Goal: Task Accomplishment & Management: Manage account settings

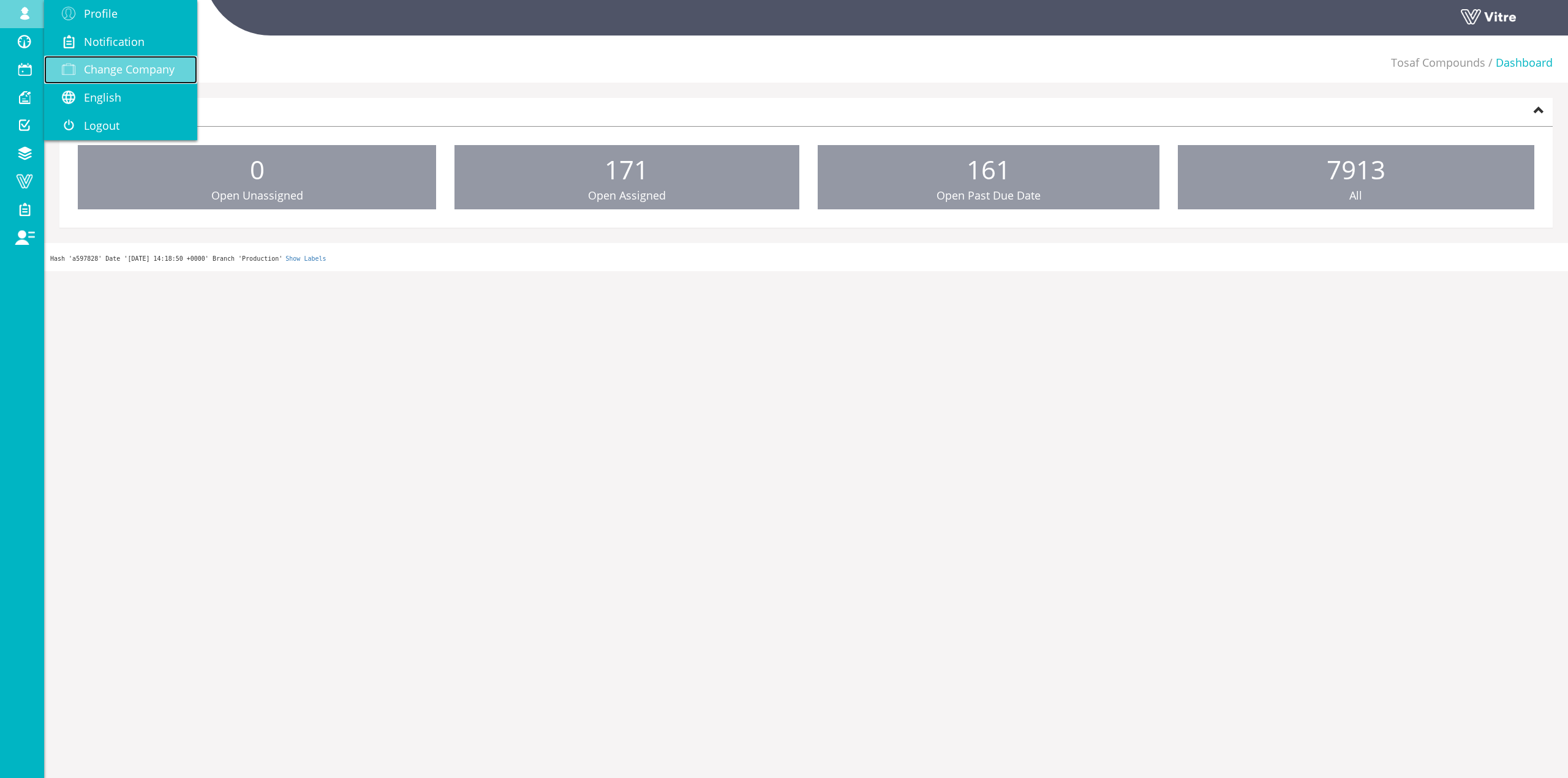
click at [110, 70] on span "Change Company" at bounding box center [129, 69] width 91 height 15
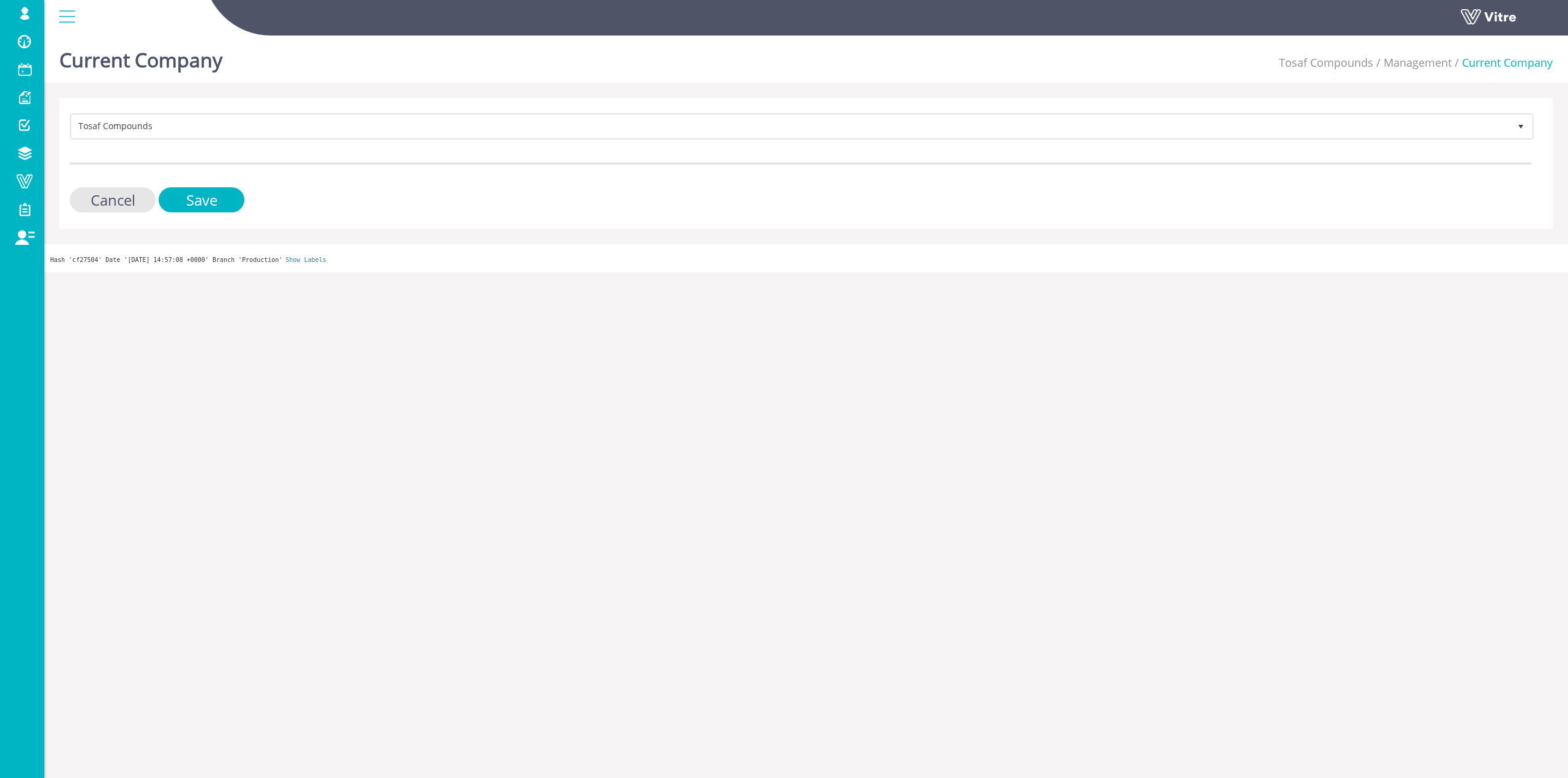
click at [294, 153] on form "Tosaf Compounds 331 Cancel Save" at bounding box center [800, 162] width 1461 height 99
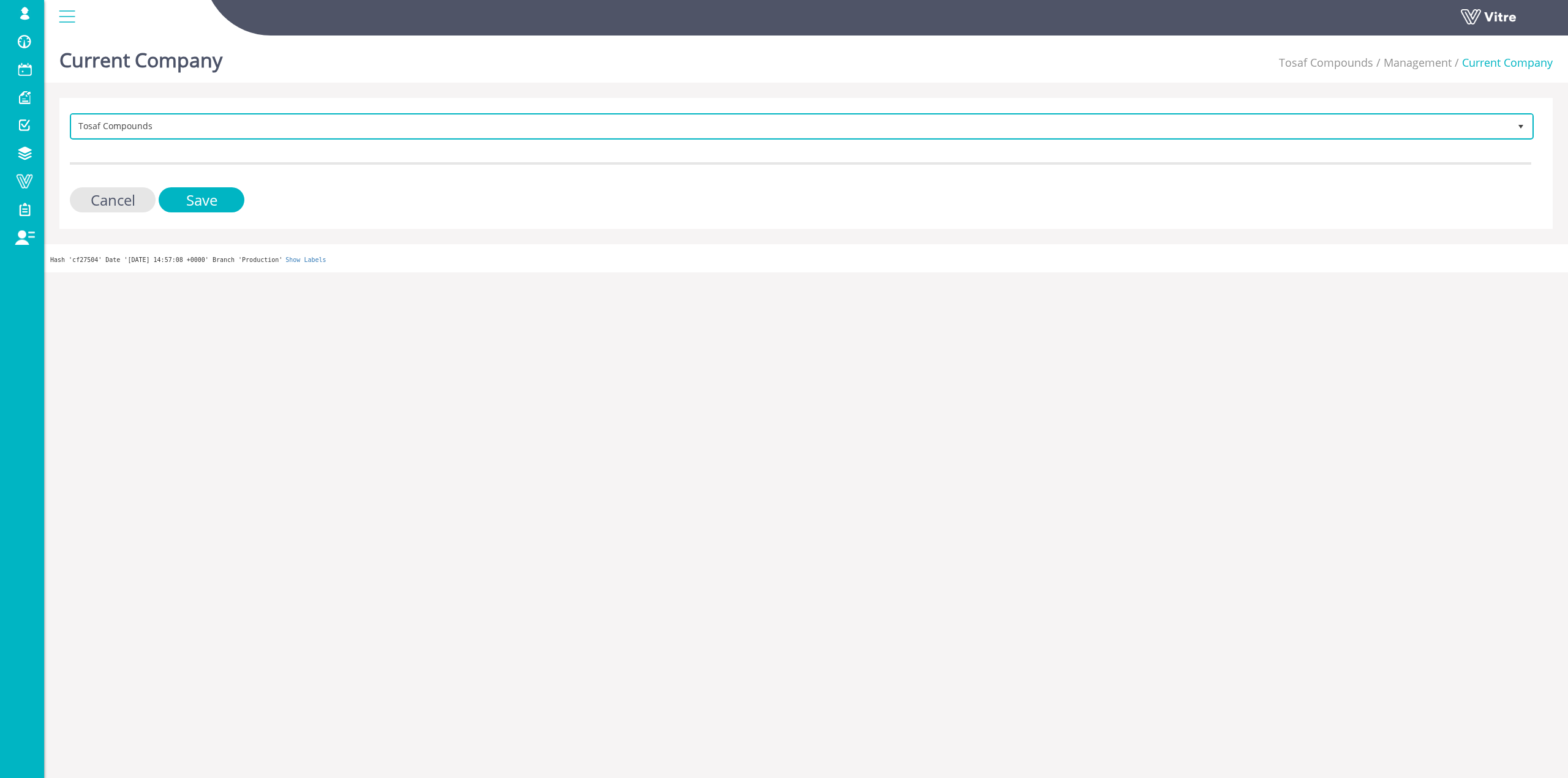
click at [295, 136] on span "Tosaf Compounds" at bounding box center [801, 126] width 1461 height 23
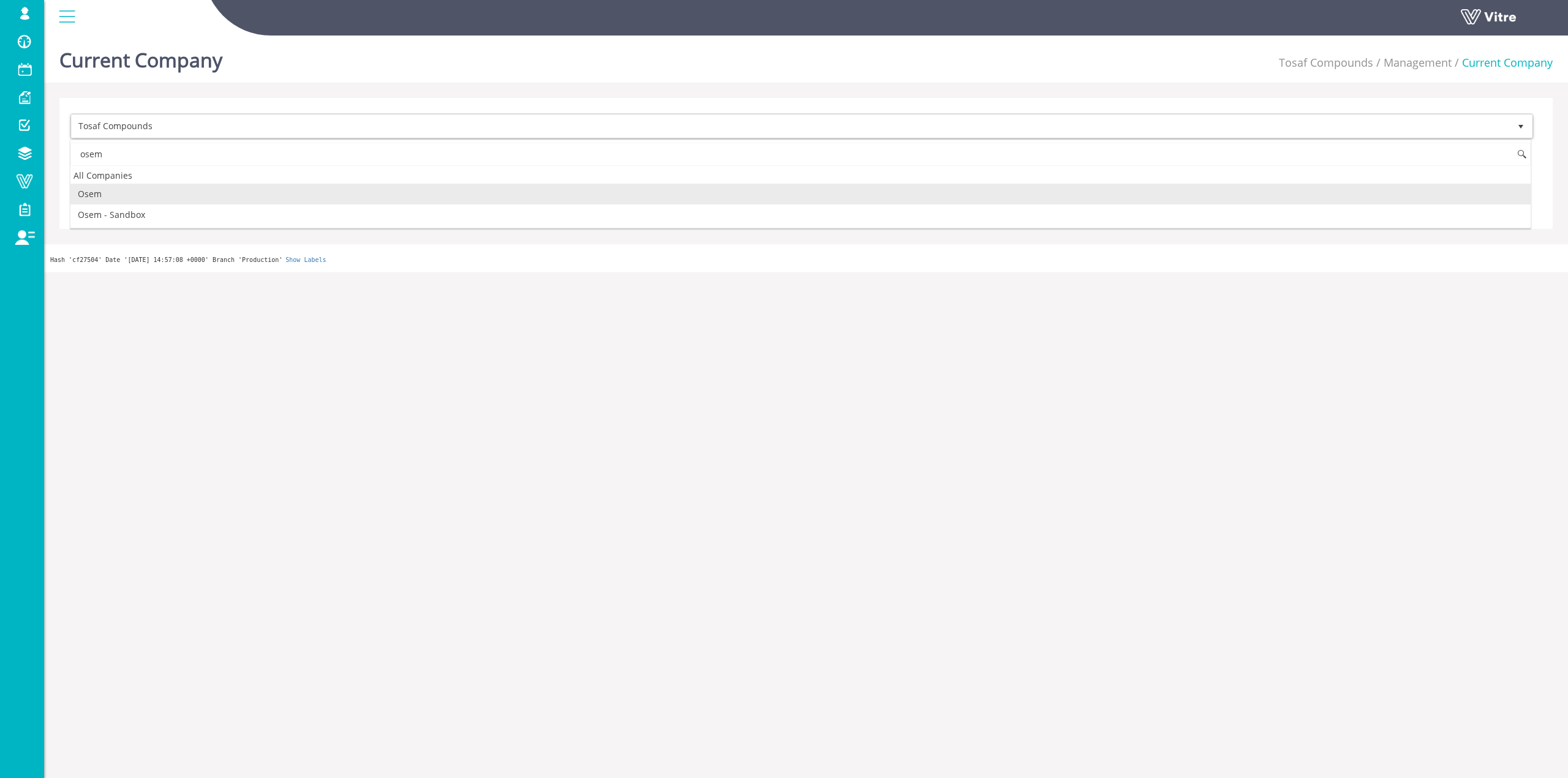
click at [102, 193] on li "Osem" at bounding box center [801, 194] width 1460 height 21
type input "osem"
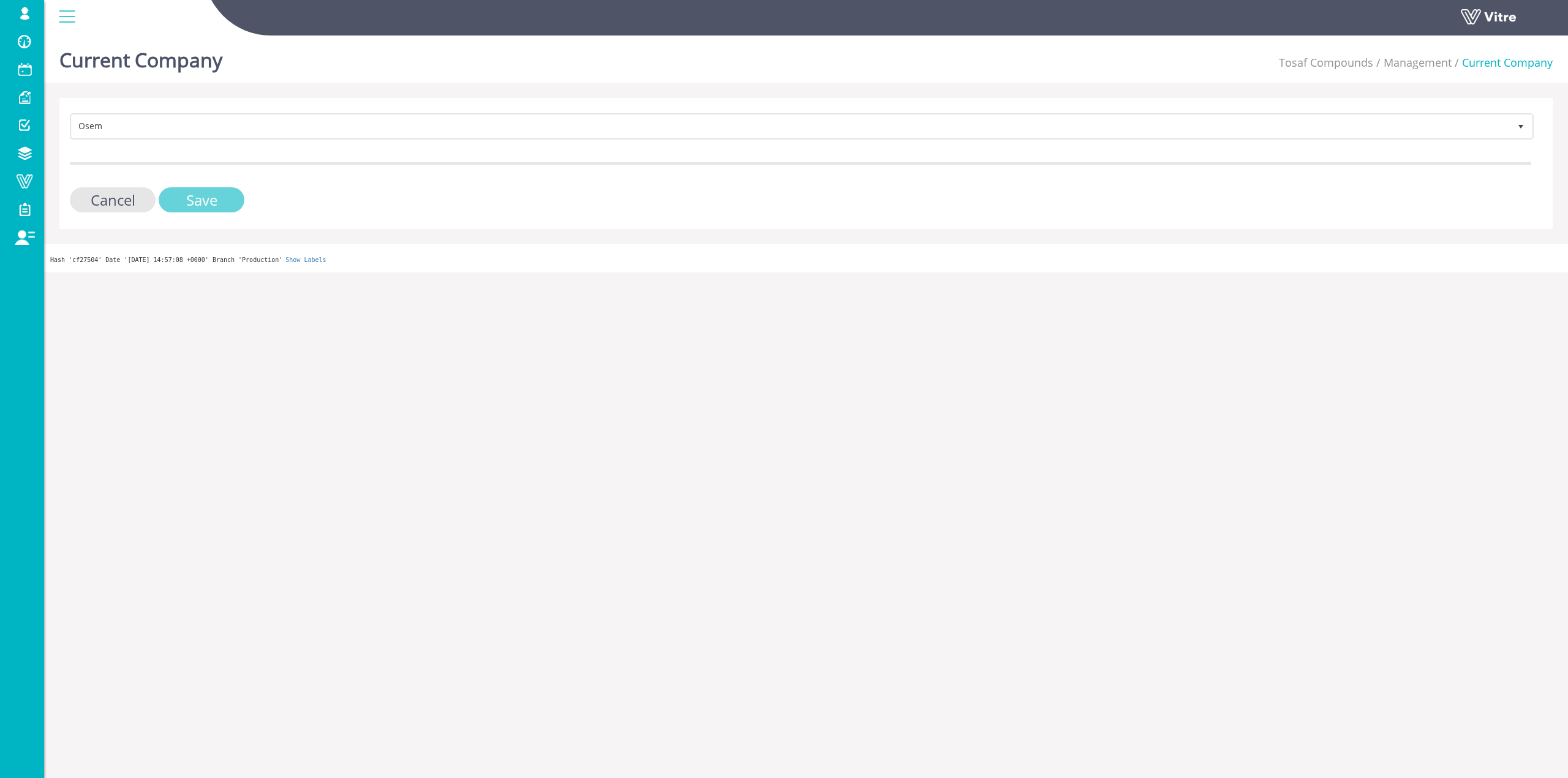
click at [198, 199] on input "Save" at bounding box center [201, 200] width 86 height 25
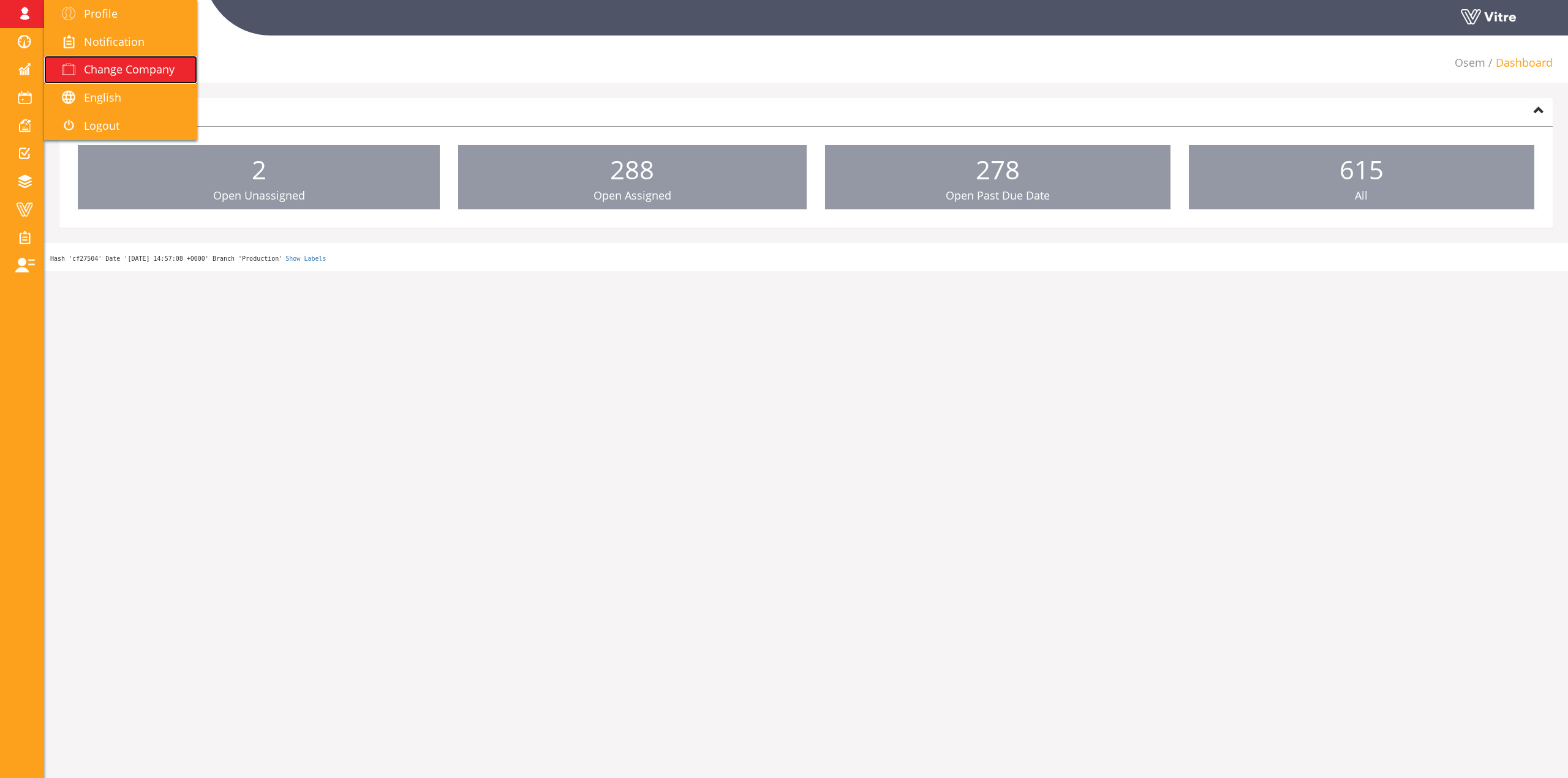
click at [150, 71] on span "Change Company" at bounding box center [129, 69] width 91 height 15
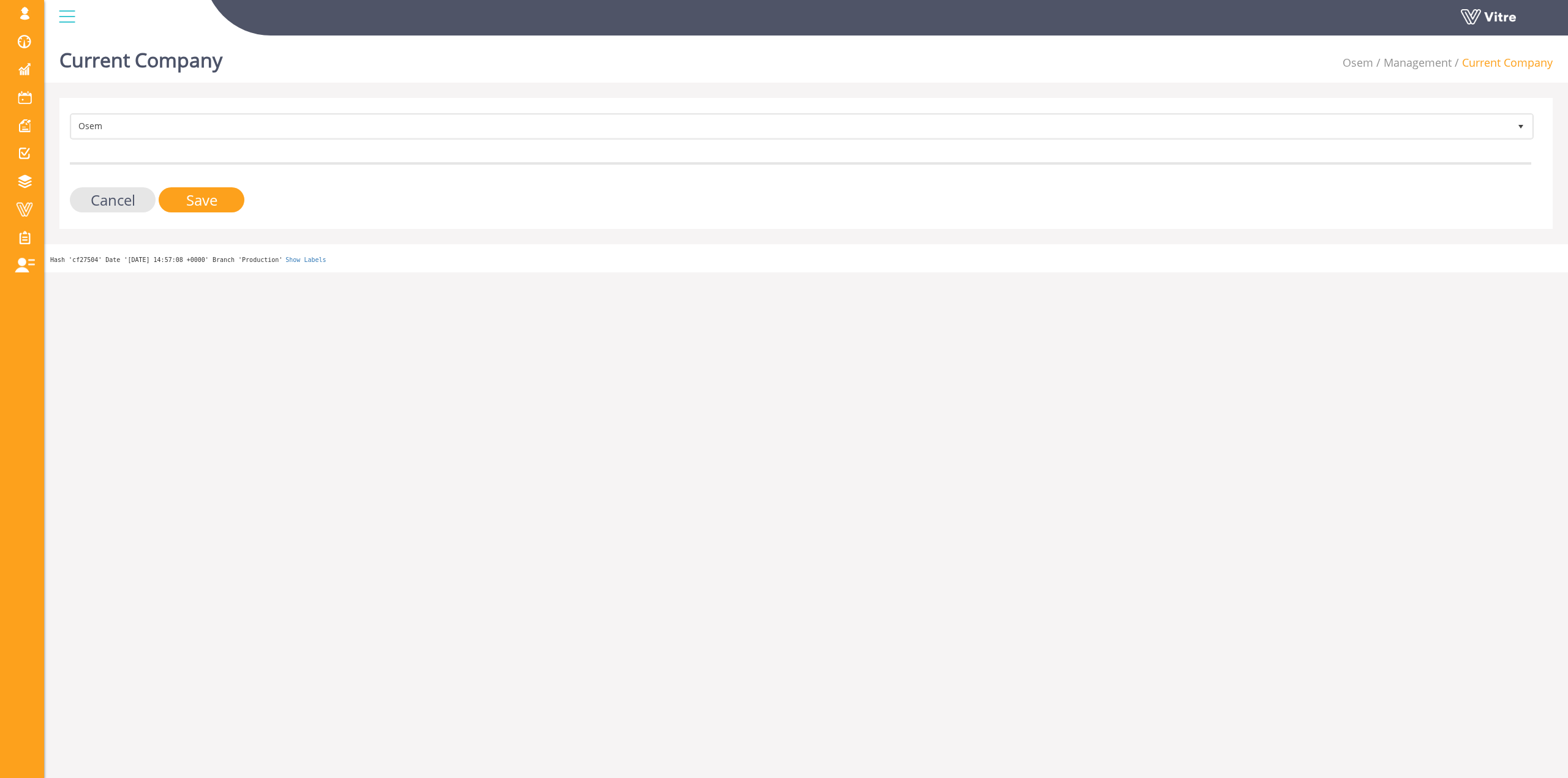
click at [485, 91] on div "Current Company Osem Management Current Company Osem 402 Cancel Save Hash 'cf27…" at bounding box center [805, 151] width 1523 height 242
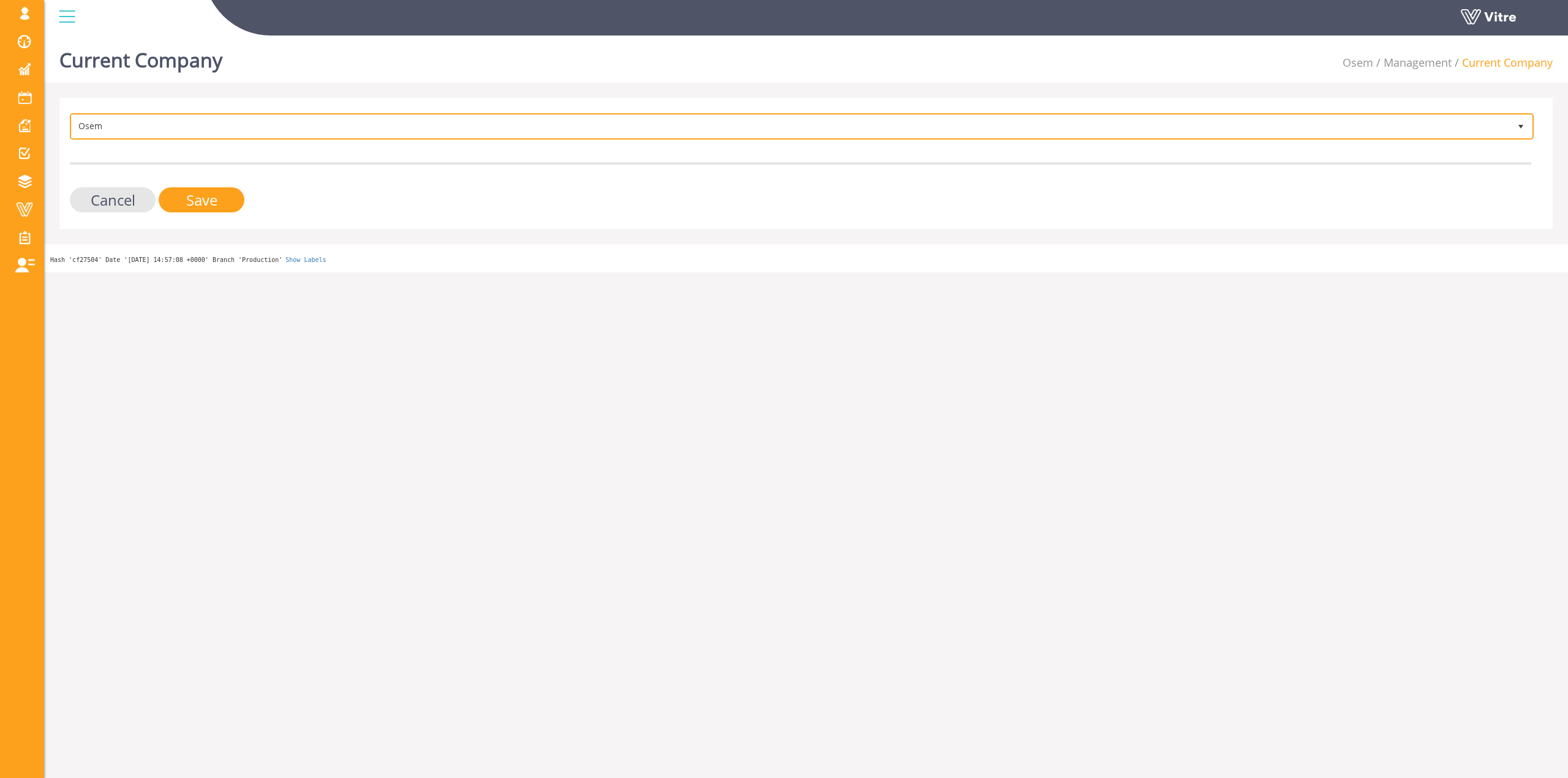
click at [462, 135] on span "Osem" at bounding box center [790, 126] width 1438 height 22
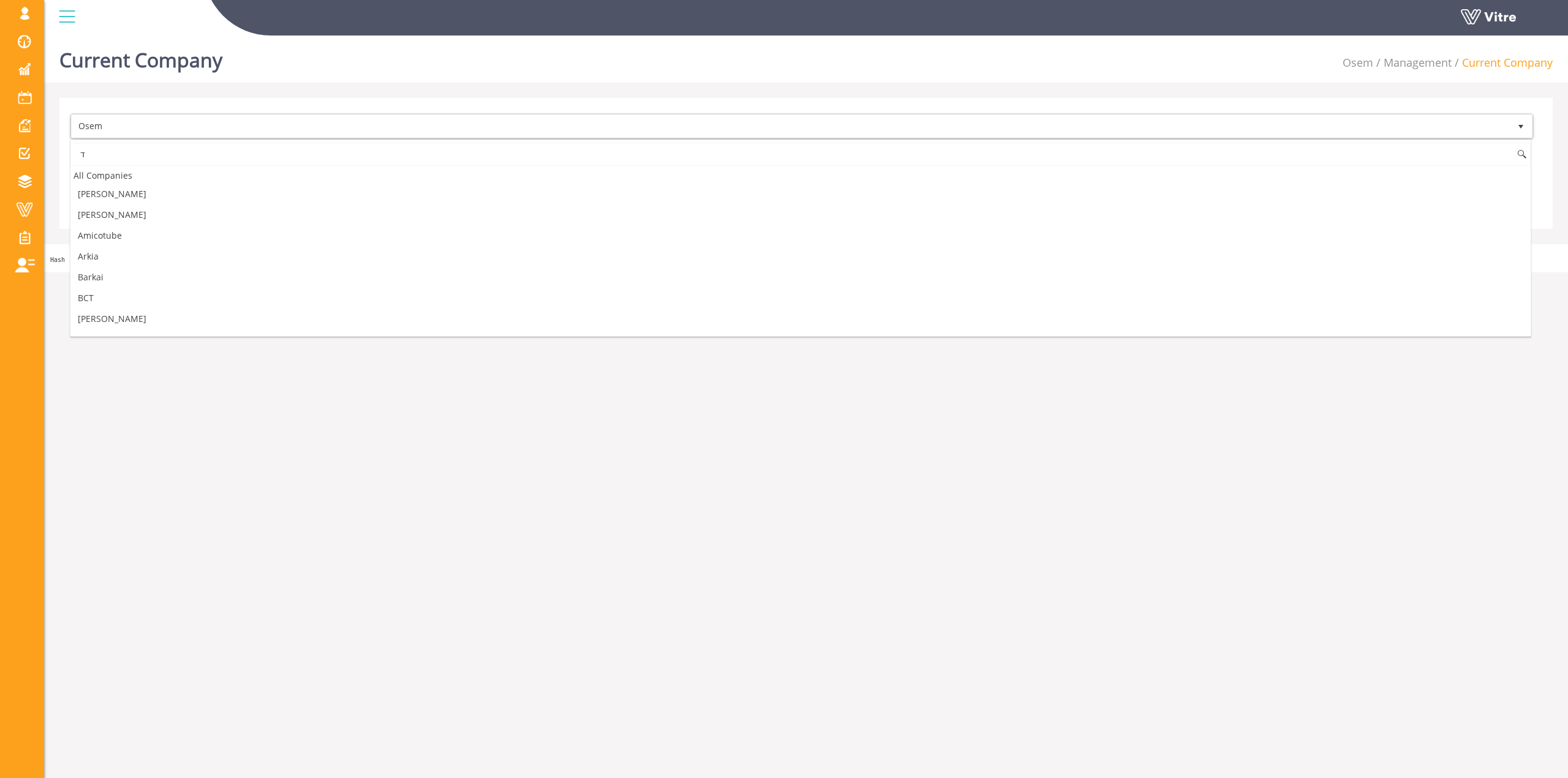
click at [253, 161] on input "ד" at bounding box center [801, 154] width 1460 height 23
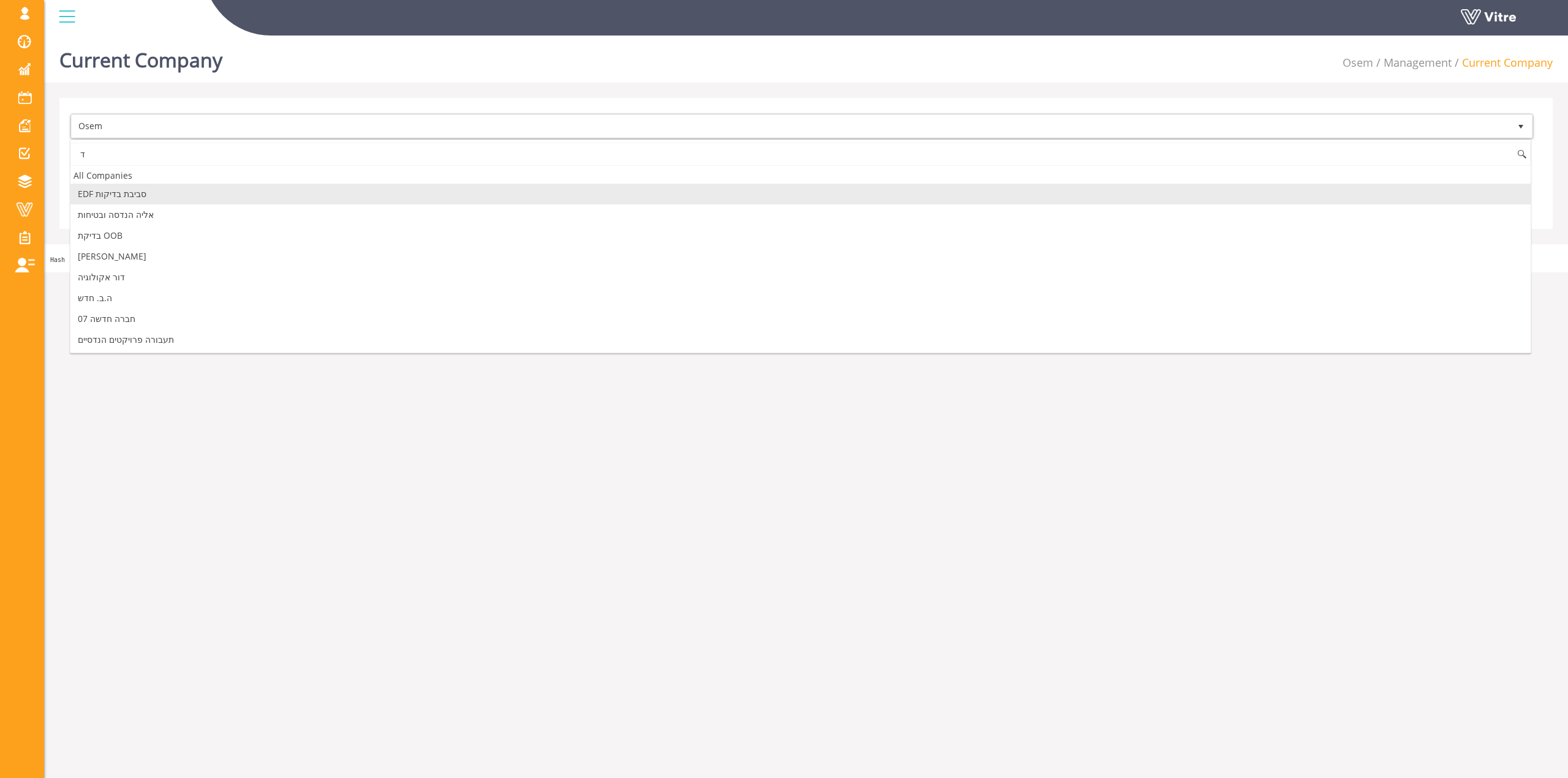
click at [253, 162] on input "ד" at bounding box center [801, 154] width 1460 height 23
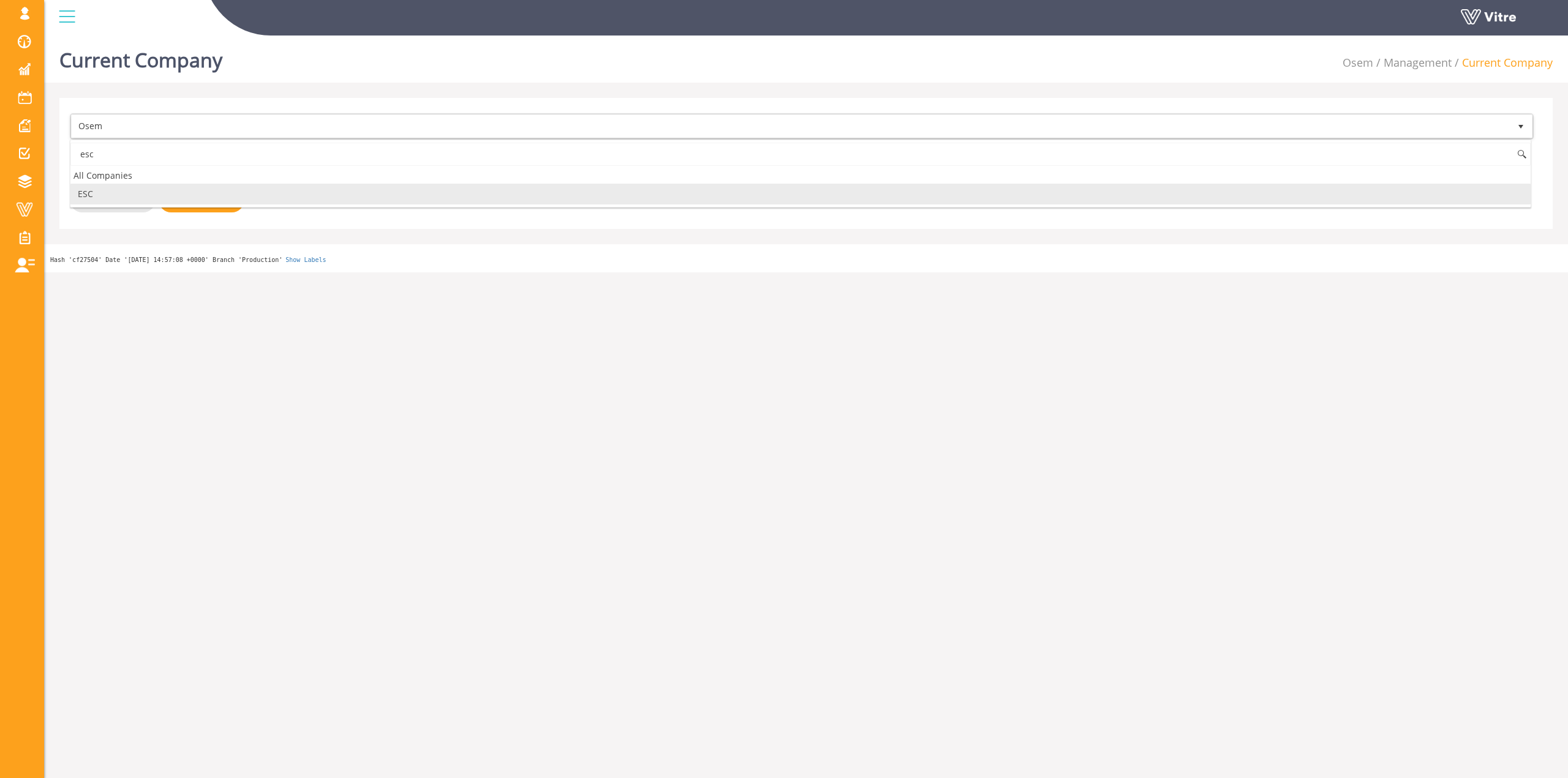
click at [145, 195] on li "ESC" at bounding box center [801, 194] width 1460 height 21
type input "esc"
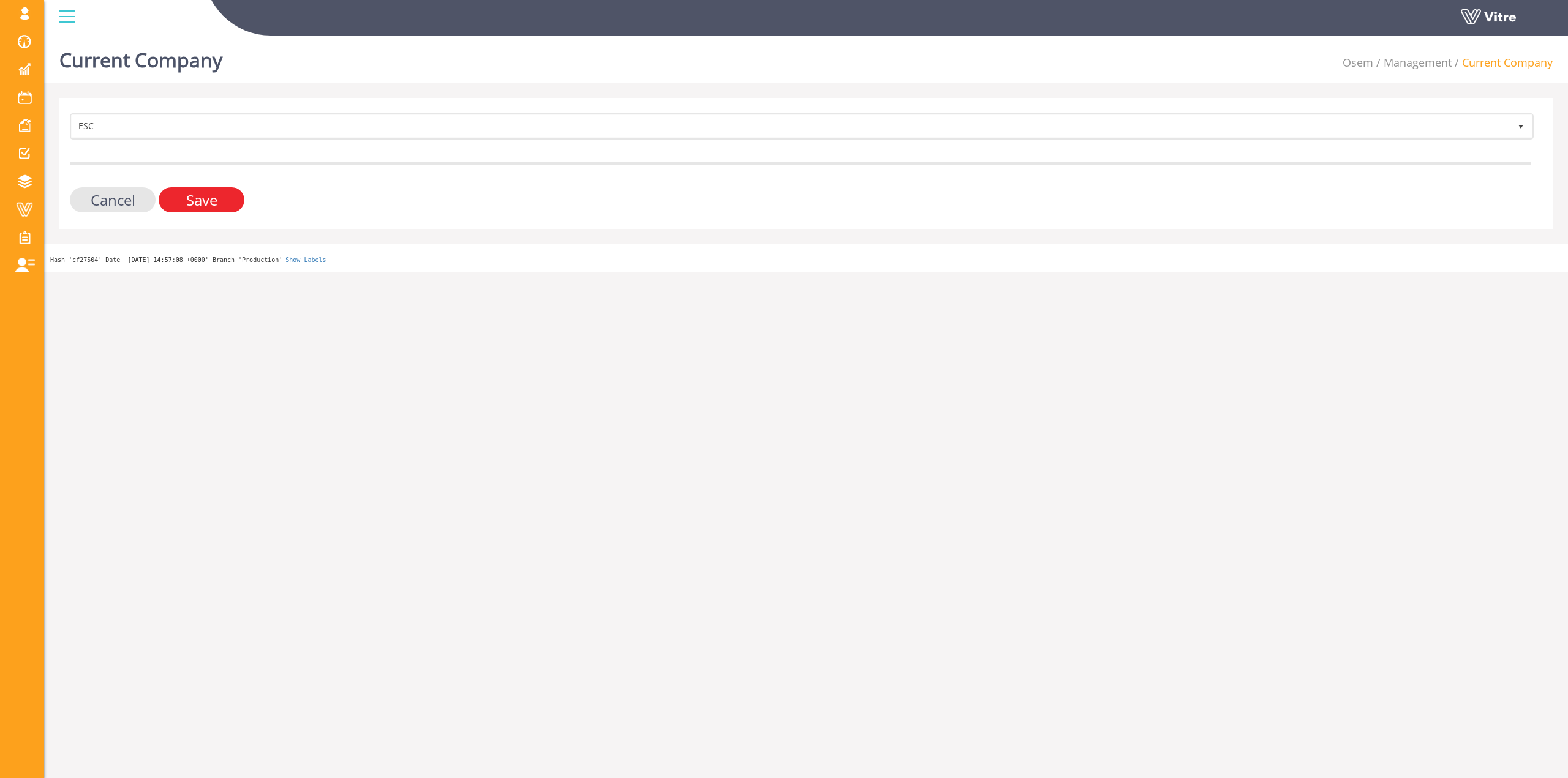
click at [228, 209] on input "Save" at bounding box center [201, 200] width 86 height 25
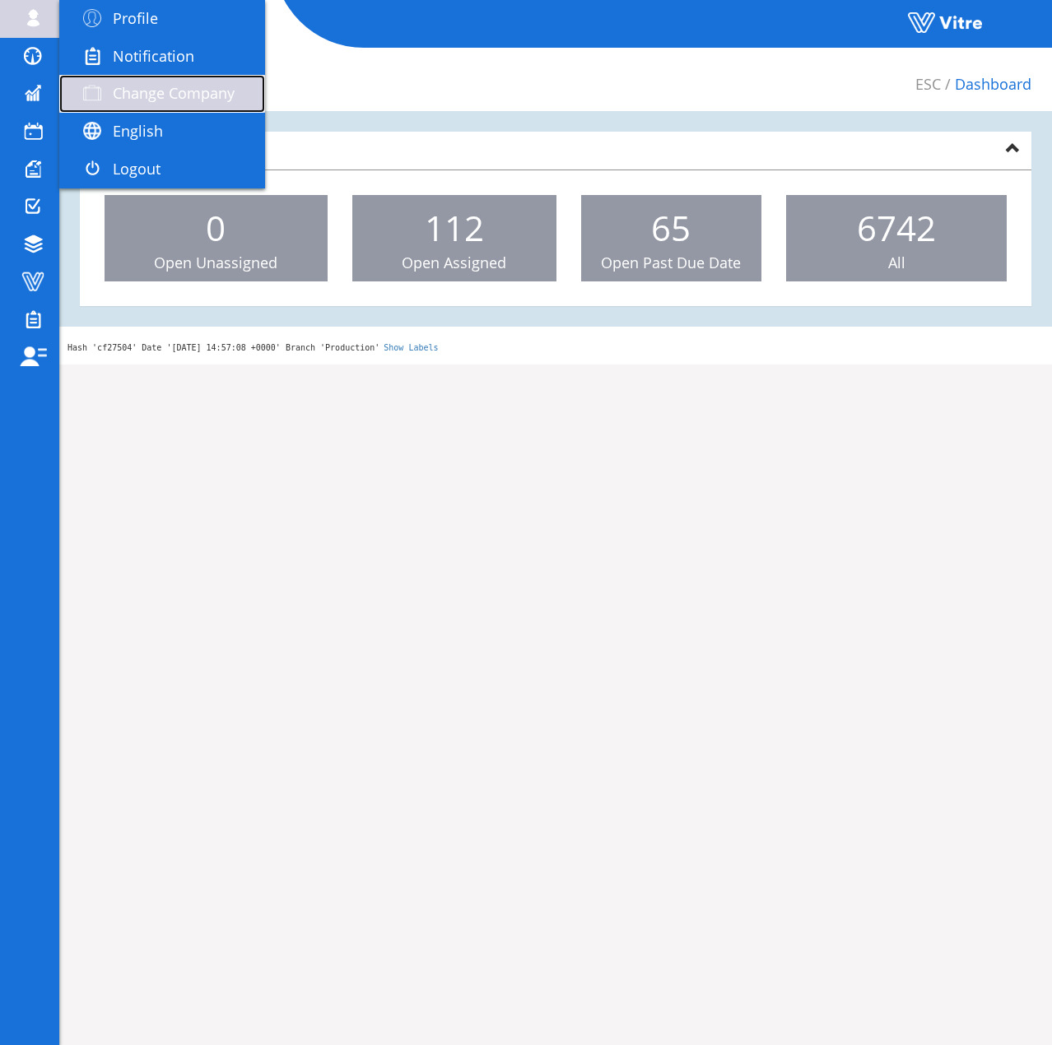
click at [169, 95] on span "Change Company" at bounding box center [174, 93] width 122 height 20
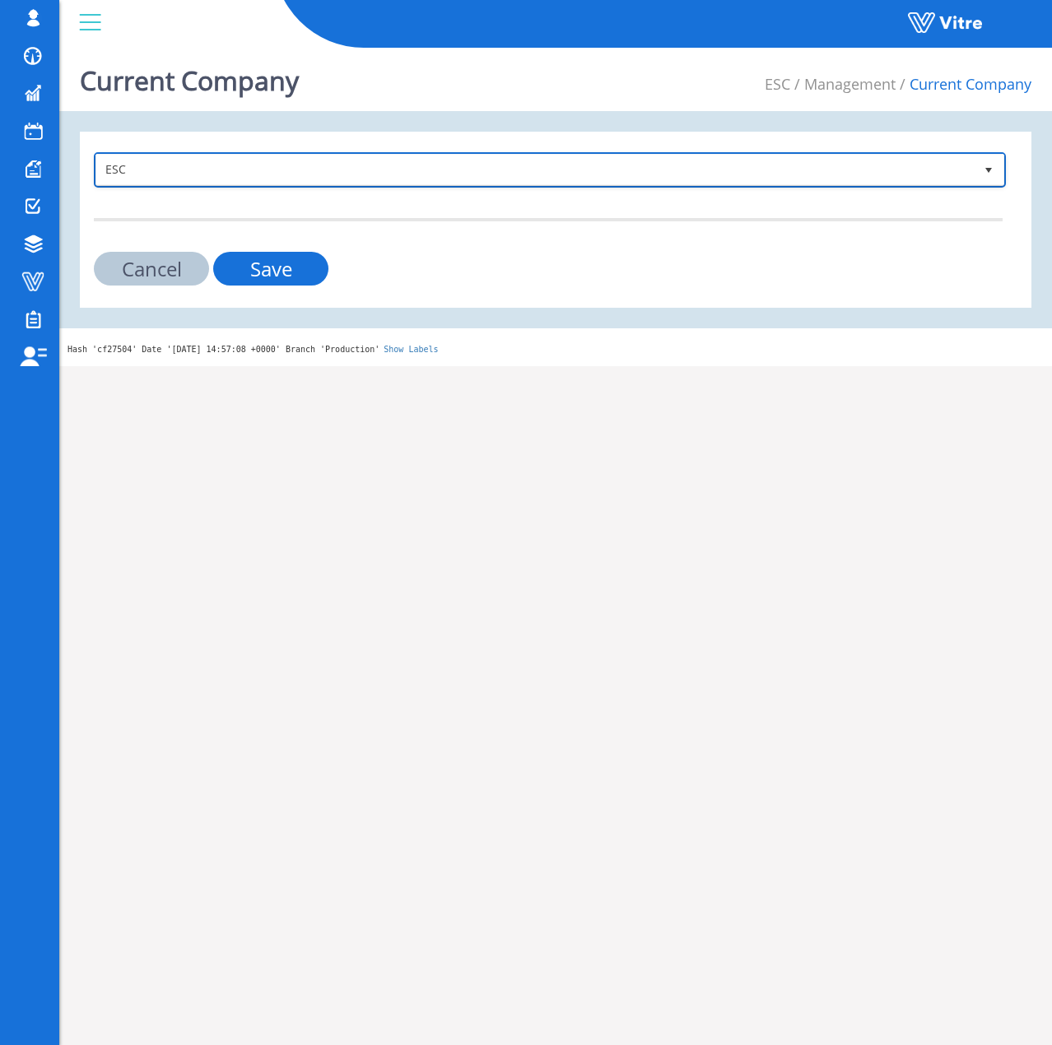
click at [270, 170] on span "ESC" at bounding box center [534, 170] width 877 height 30
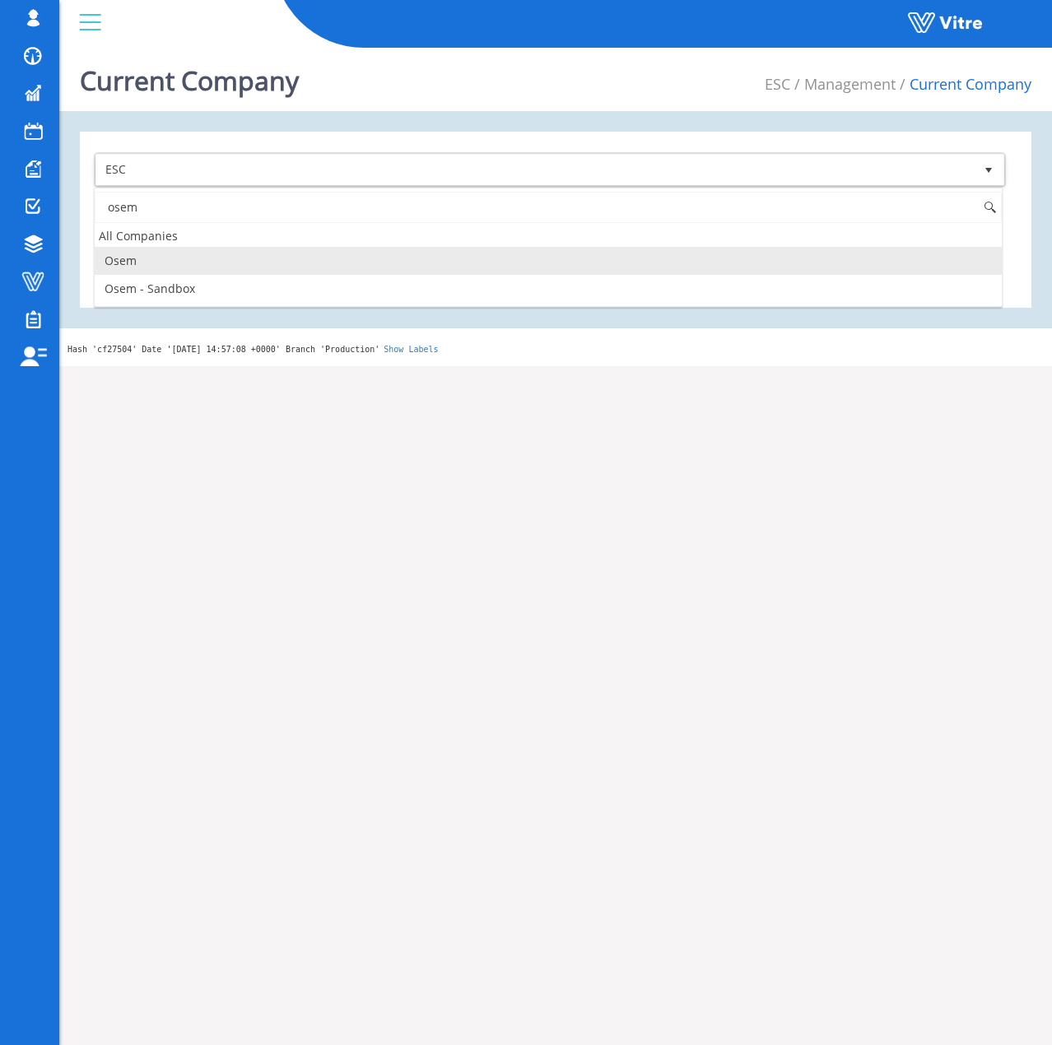
click at [251, 259] on li "Osem" at bounding box center [548, 261] width 907 height 28
type input "osem"
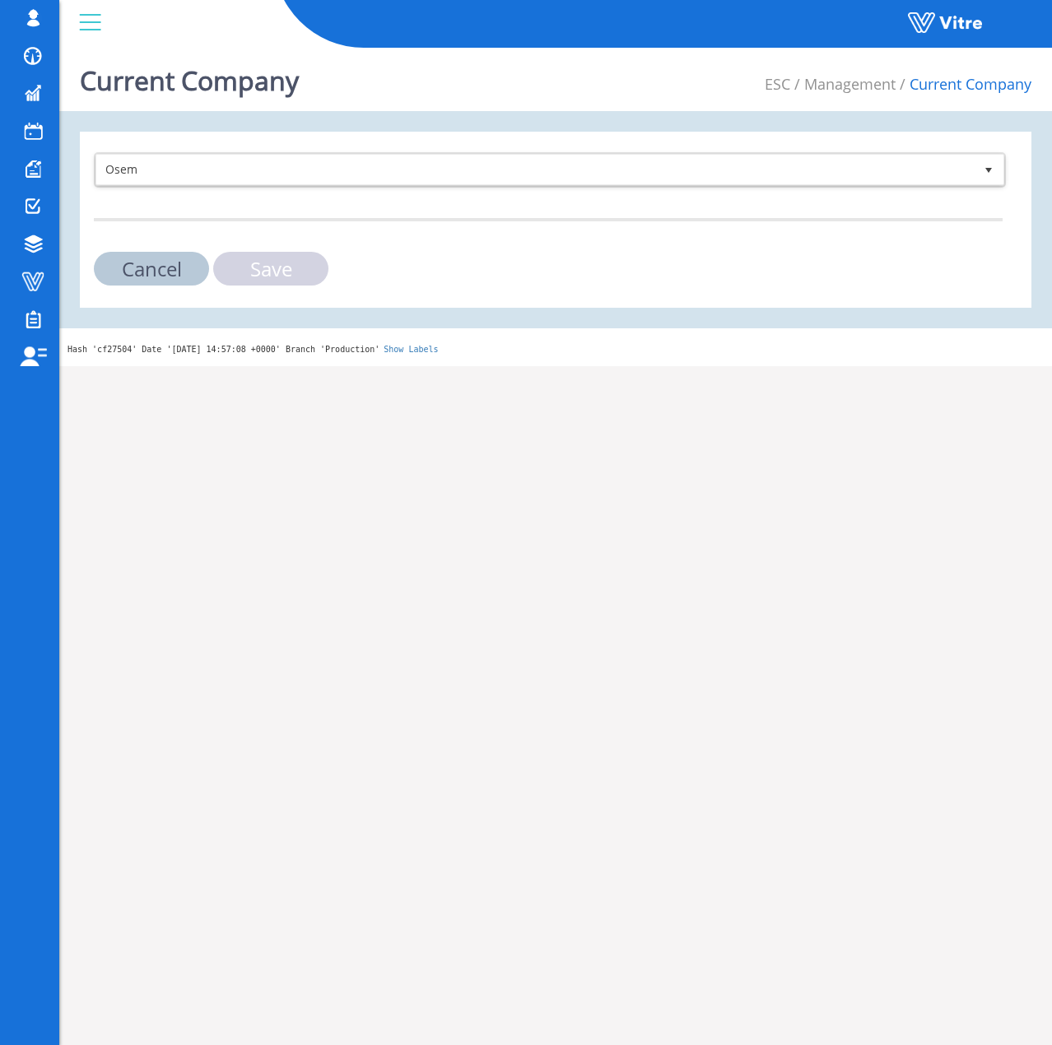
click at [272, 284] on input "Save" at bounding box center [270, 269] width 115 height 34
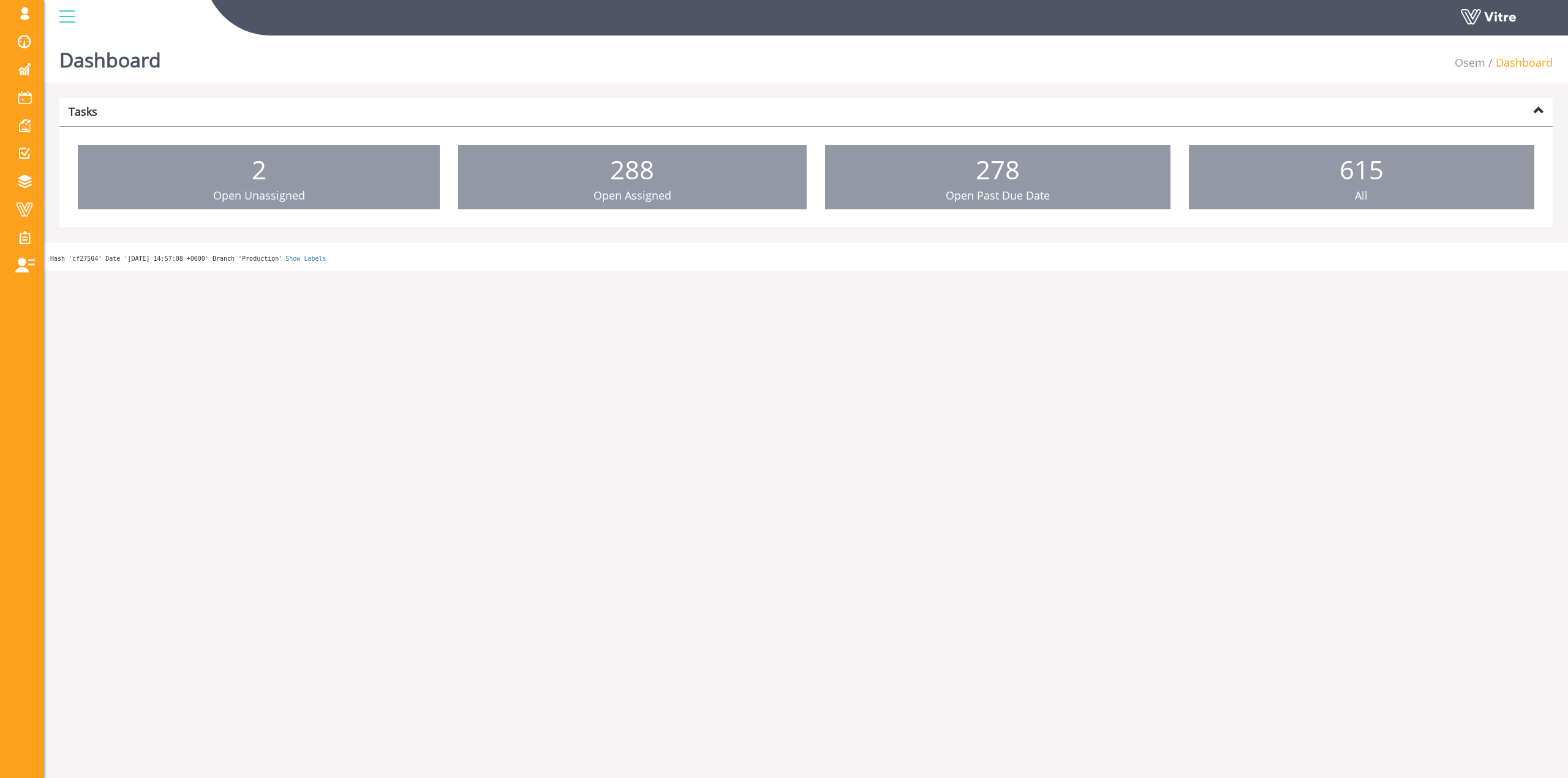
drag, startPoint x: 118, startPoint y: 64, endPoint x: 272, endPoint y: 35, distance: 156.7
click at [0, 0] on span "Change Company" at bounding box center [0, 0] width 0 height 0
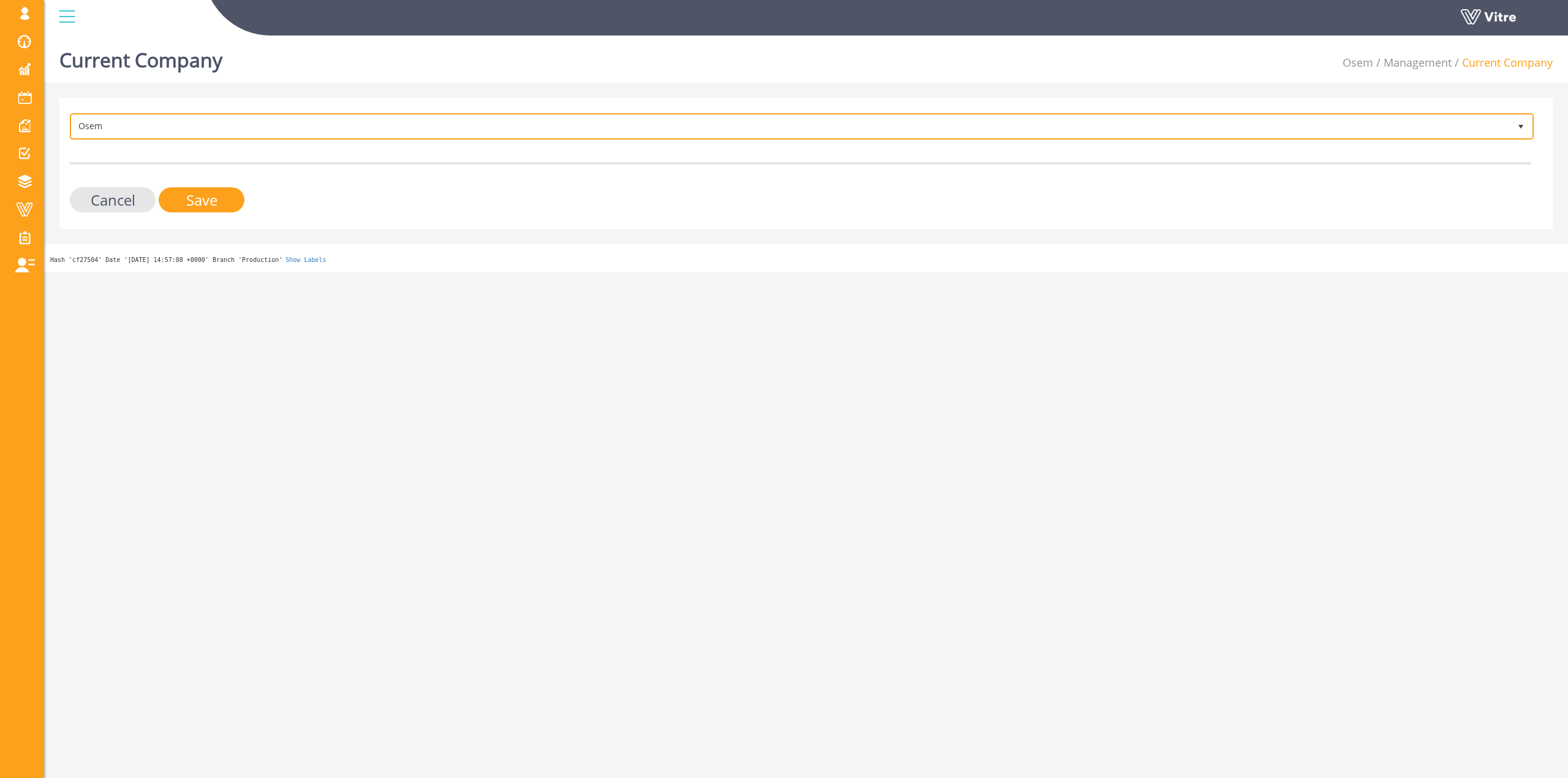
click at [206, 114] on span "Osem 402" at bounding box center [801, 126] width 1464 height 26
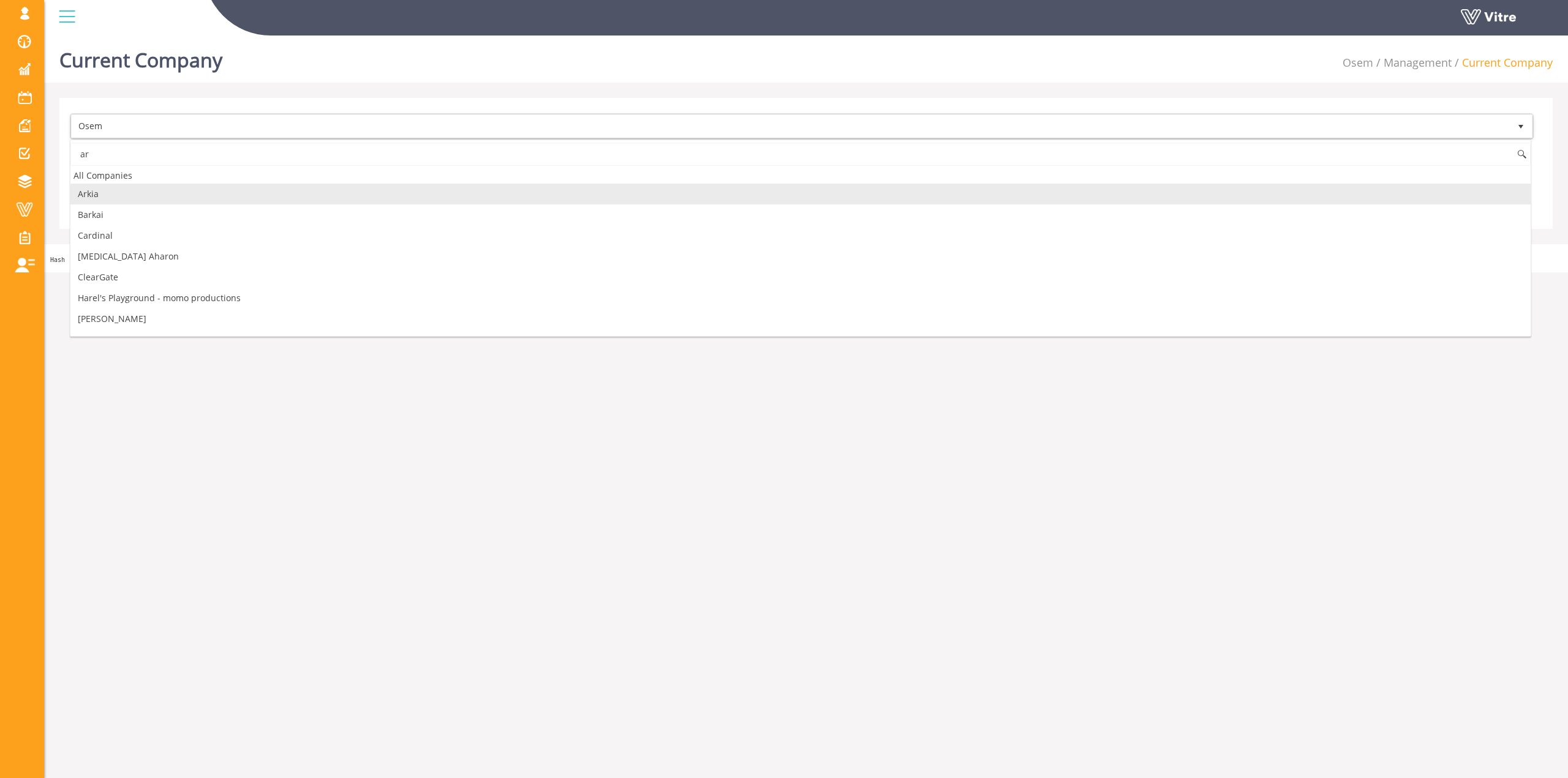
drag, startPoint x: 112, startPoint y: 198, endPoint x: 164, endPoint y: 190, distance: 52.6
click at [113, 197] on li "Arkia" at bounding box center [801, 194] width 1460 height 21
type input "ar"
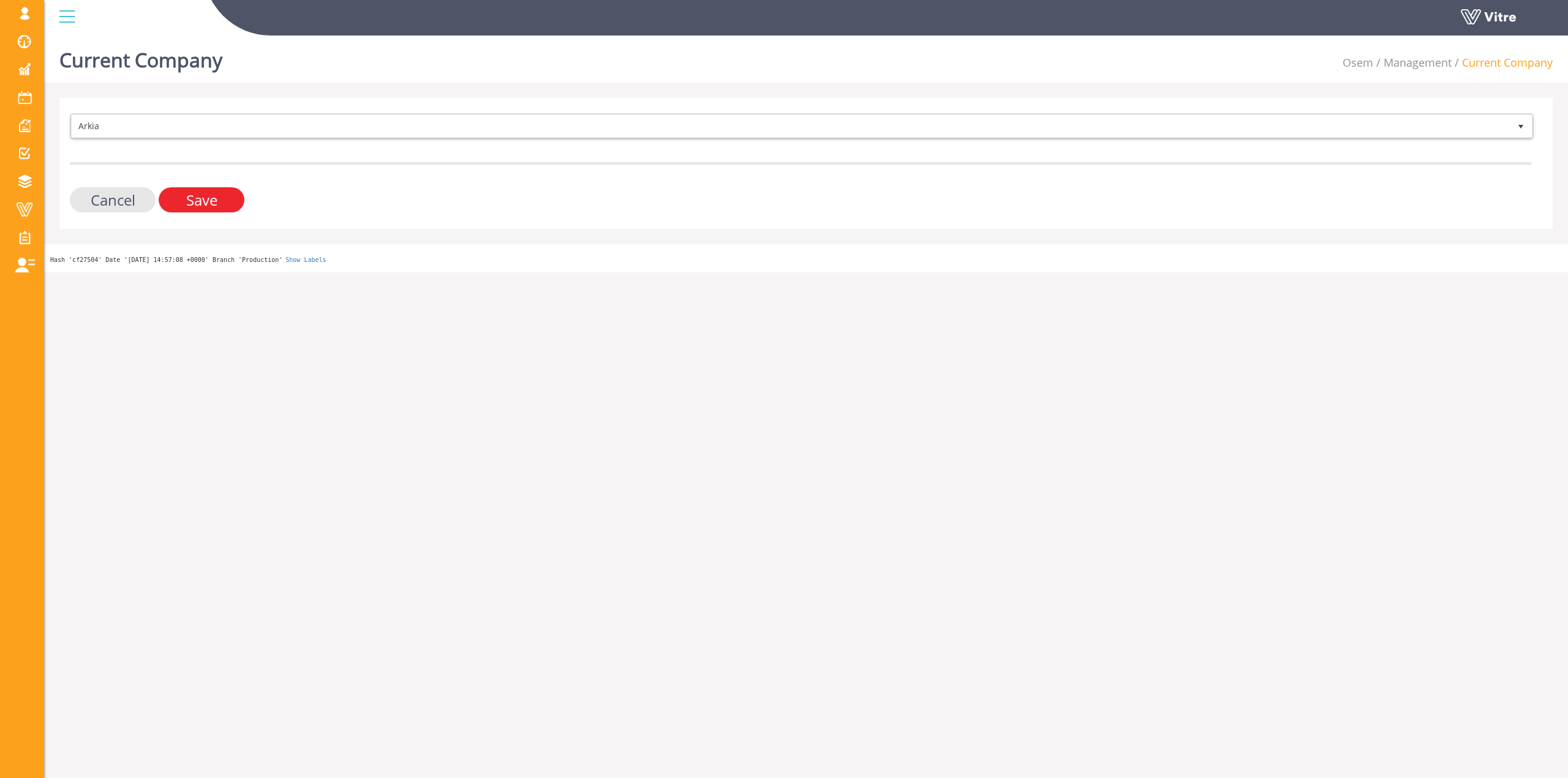
click at [220, 194] on input "Save" at bounding box center [201, 200] width 86 height 25
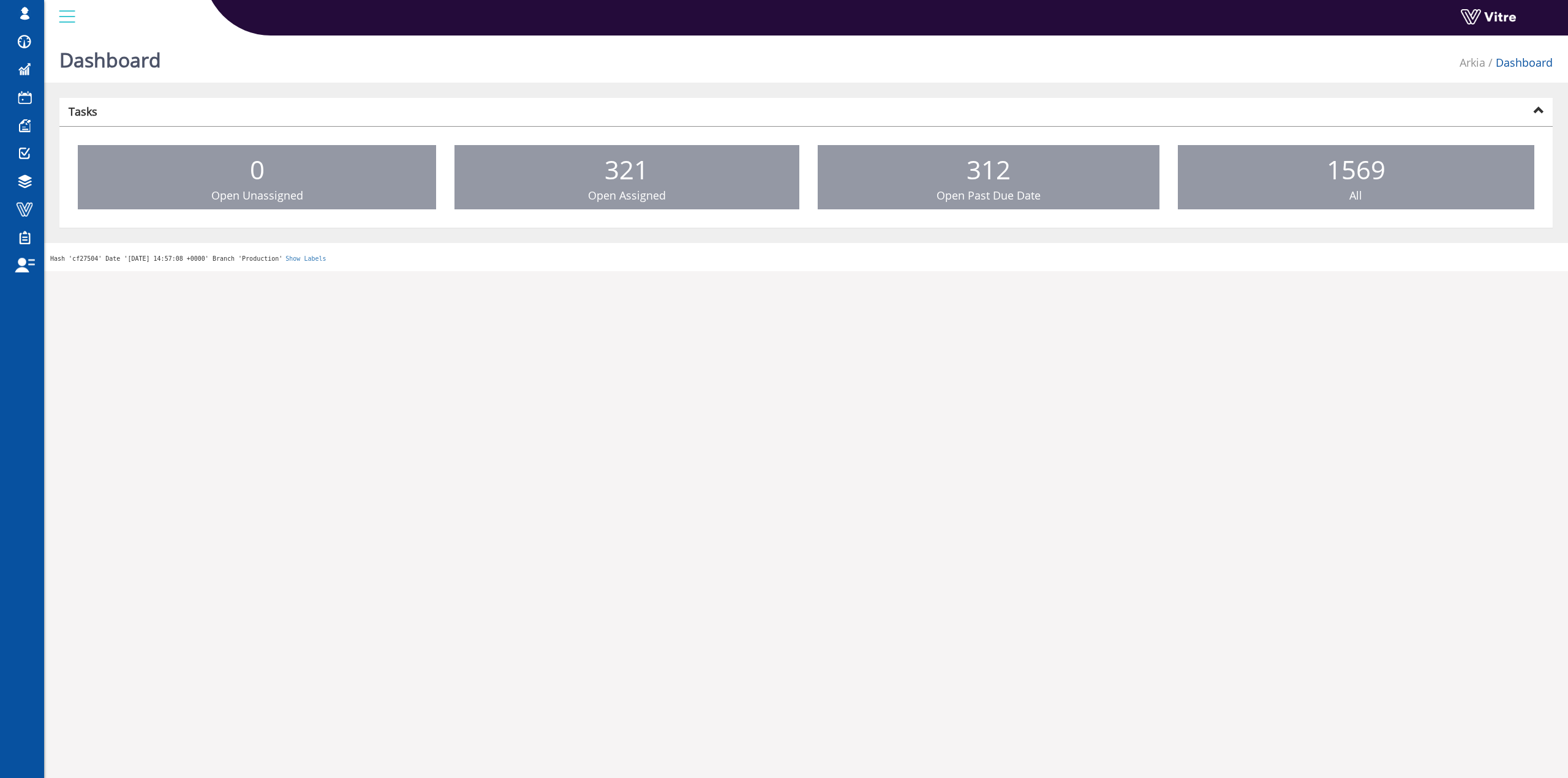
click at [193, 71] on div "Dashboard Arkia Dashboard" at bounding box center [805, 57] width 1523 height 52
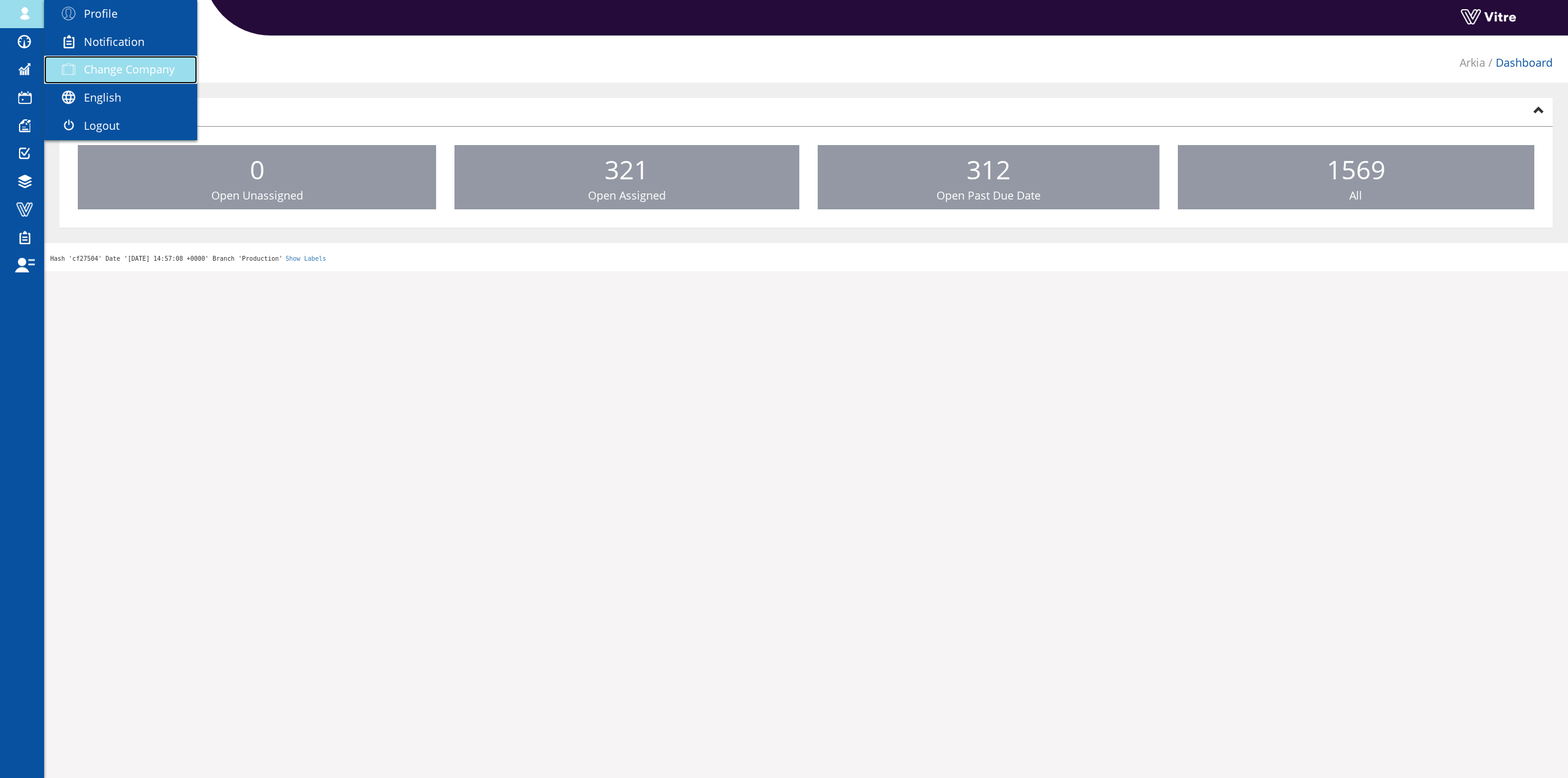
click at [173, 74] on span "Change Company" at bounding box center [129, 69] width 91 height 15
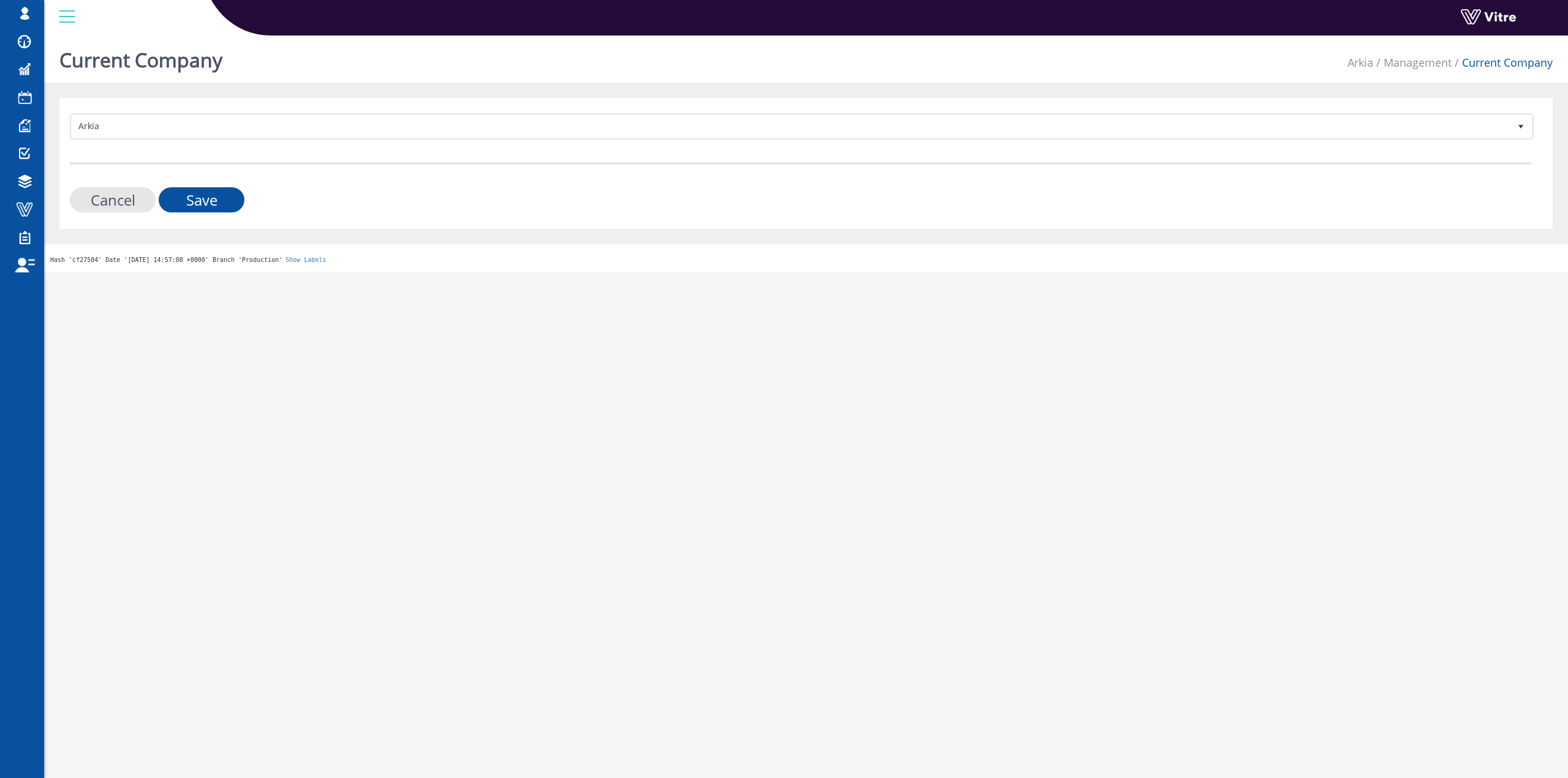
click at [242, 141] on form "Arkia 328 Cancel Save" at bounding box center [800, 162] width 1461 height 99
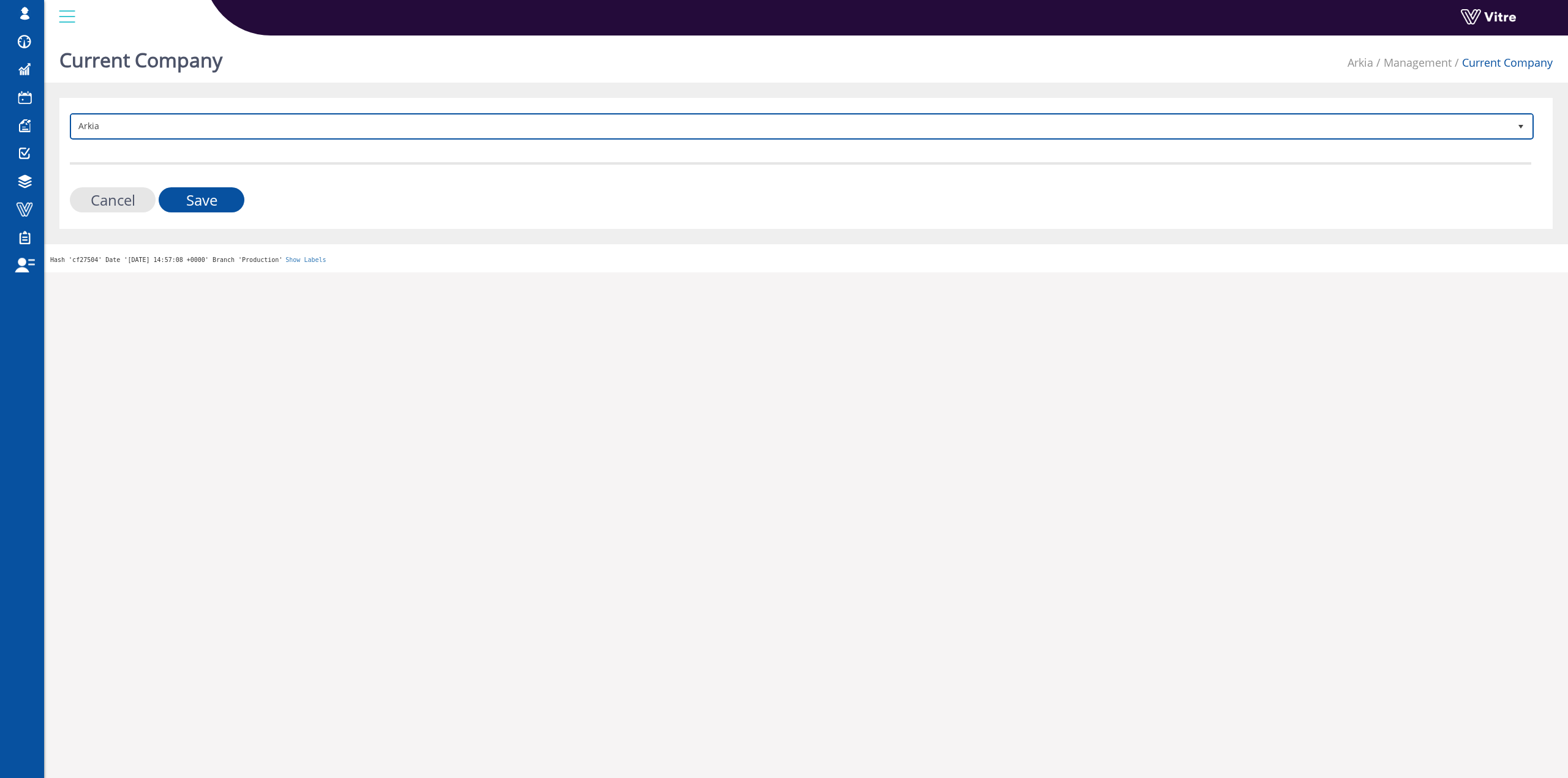
click at [238, 136] on span "Arkia" at bounding box center [790, 126] width 1438 height 22
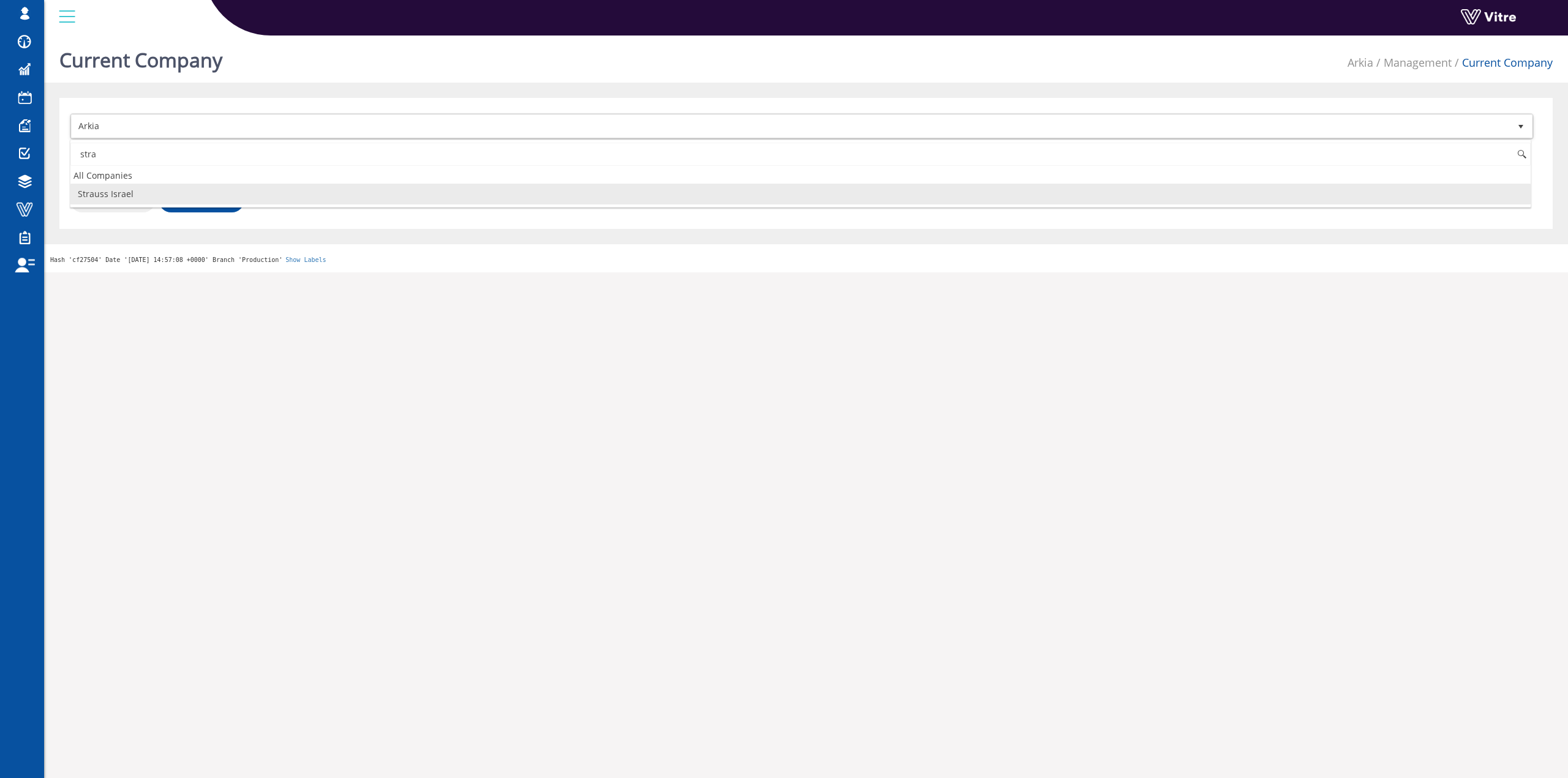
drag, startPoint x: 124, startPoint y: 202, endPoint x: 132, endPoint y: 196, distance: 10.0
click at [124, 202] on li "Strauss Israel" at bounding box center [801, 194] width 1460 height 21
type input "stra"
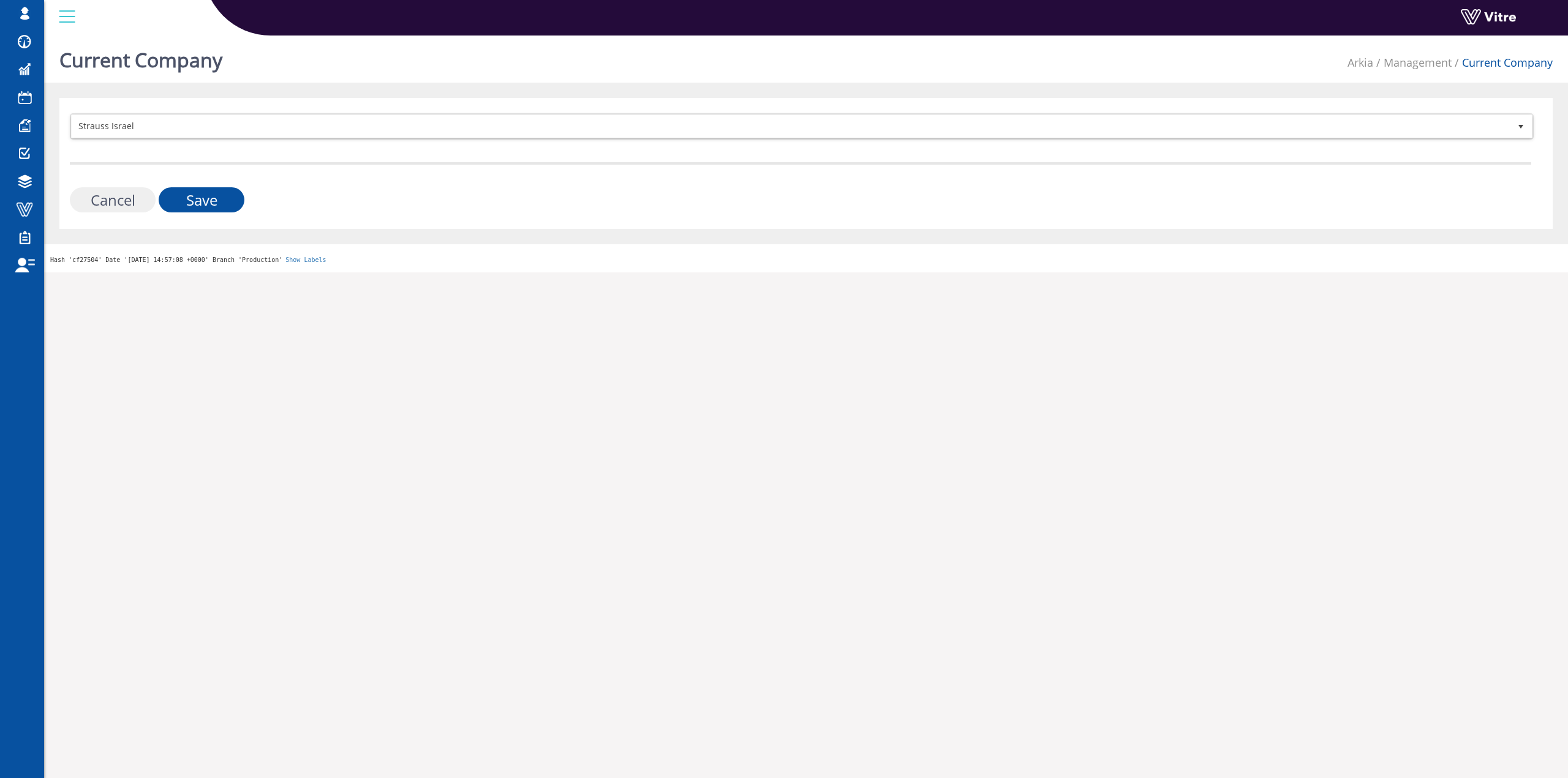
click at [154, 195] on input "Cancel" at bounding box center [112, 200] width 86 height 25
click at [162, 195] on input "Save" at bounding box center [201, 200] width 86 height 25
